Goal: Task Accomplishment & Management: Manage account settings

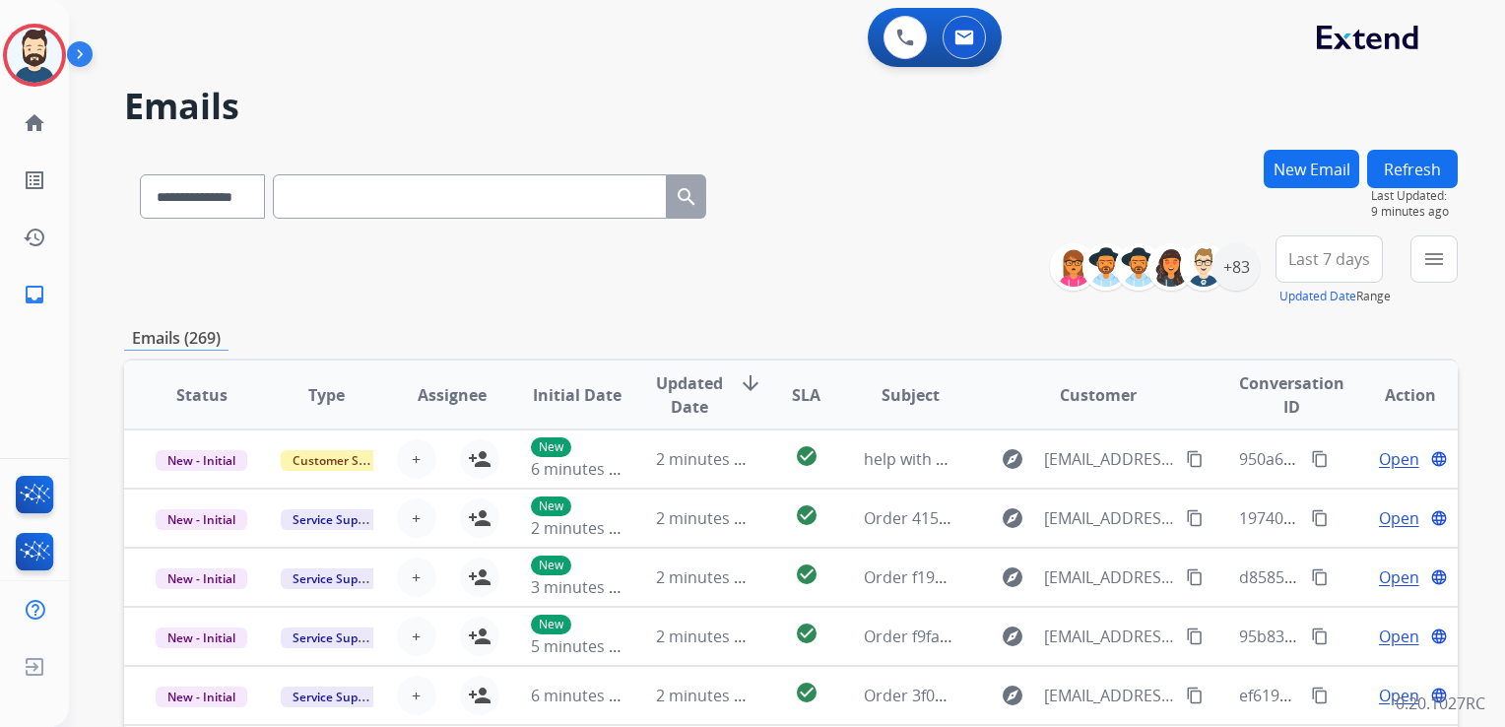
select select "**********"
click at [39, 667] on img at bounding box center [34, 666] width 35 height 37
click at [121, 669] on span "Log out" at bounding box center [130, 670] width 46 height 19
